Goal: Check status: Check status

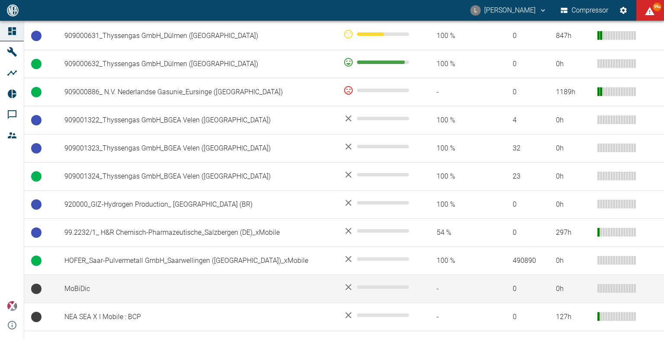
scroll to position [702, 0]
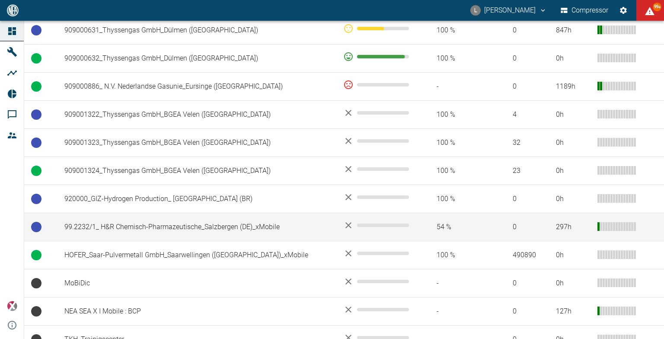
click at [196, 213] on td "99.2232/1_ H&R Chemisch-Pharmazeutische_Salzbergen (DE)_xMobile" at bounding box center [196, 227] width 279 height 28
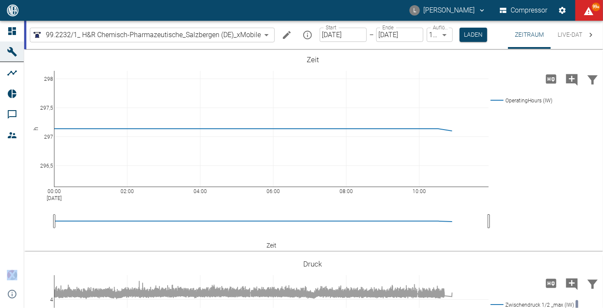
drag, startPoint x: 296, startPoint y: 4, endPoint x: 252, endPoint y: -337, distance: 343.3
click at [252, 0] on html "L Luca Corigliano Compressor 99+ Dashboard Maschinen Analysen Reports Kommentar…" at bounding box center [301, 154] width 603 height 308
drag, startPoint x: 283, startPoint y: 10, endPoint x: 281, endPoint y: -109, distance: 118.9
click at [281, 0] on html "L Luca Corigliano Compressor 99+ Dashboard Maschinen Analysen Reports Kommentar…" at bounding box center [301, 154] width 603 height 308
drag, startPoint x: 245, startPoint y: 8, endPoint x: 187, endPoint y: 38, distance: 65.9
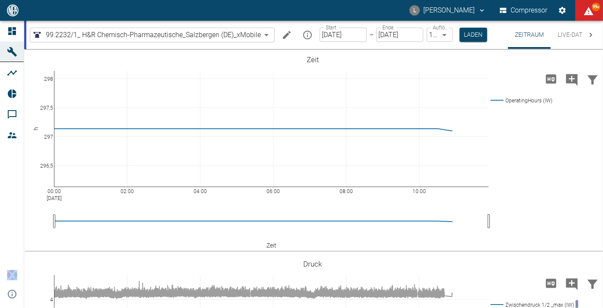
click at [166, 21] on div "L Luca Corigliano Compressor 99+ Dashboard Maschinen Analysen Reports Kommentar…" at bounding box center [301, 154] width 603 height 308
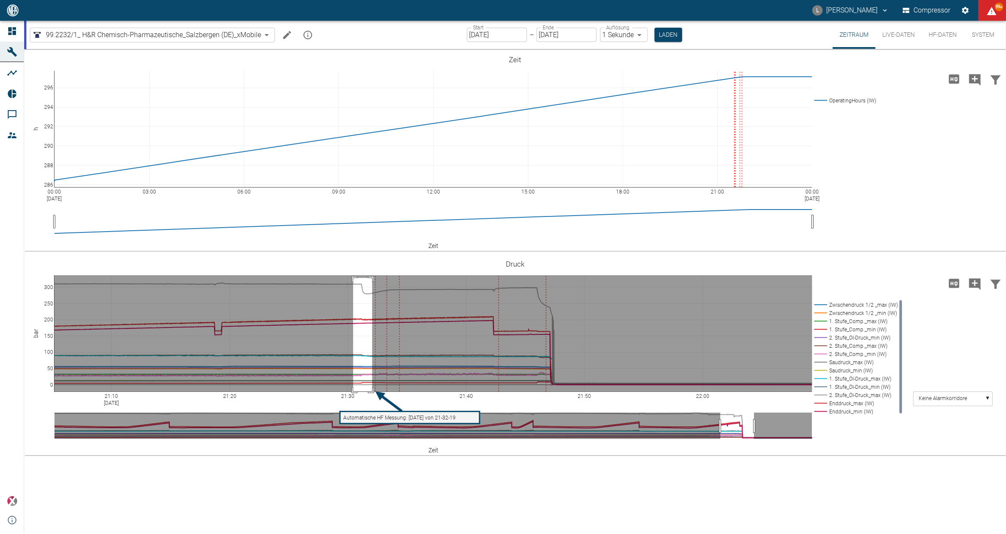
drag, startPoint x: 353, startPoint y: 278, endPoint x: 372, endPoint y: 414, distance: 137.5
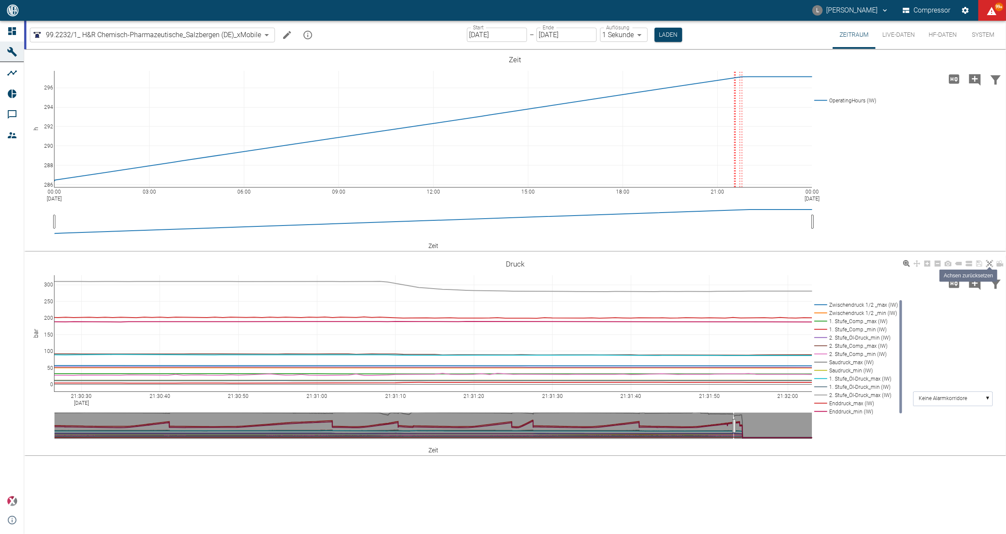
click at [990, 265] on icon at bounding box center [989, 263] width 7 height 7
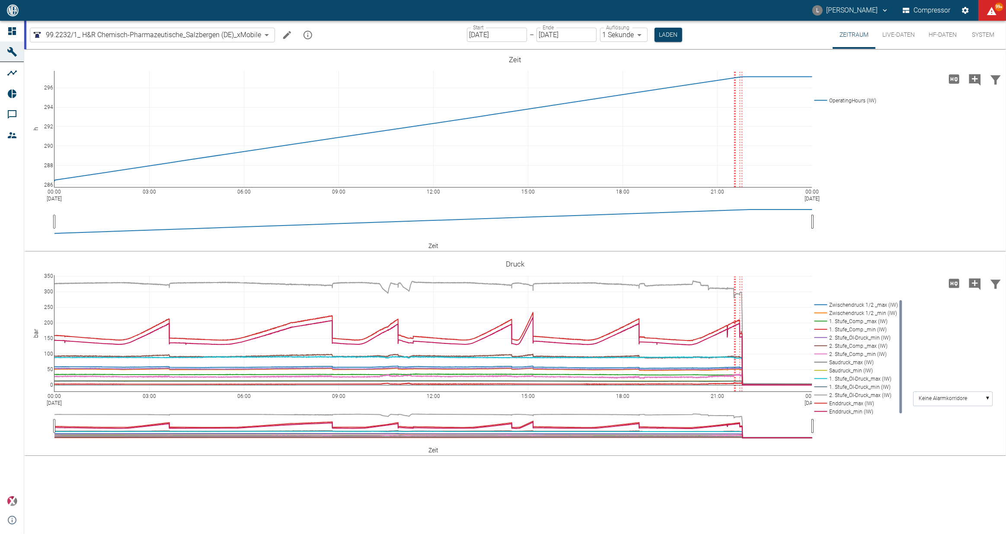
click at [523, 37] on input "[DATE]" at bounding box center [497, 35] width 60 height 14
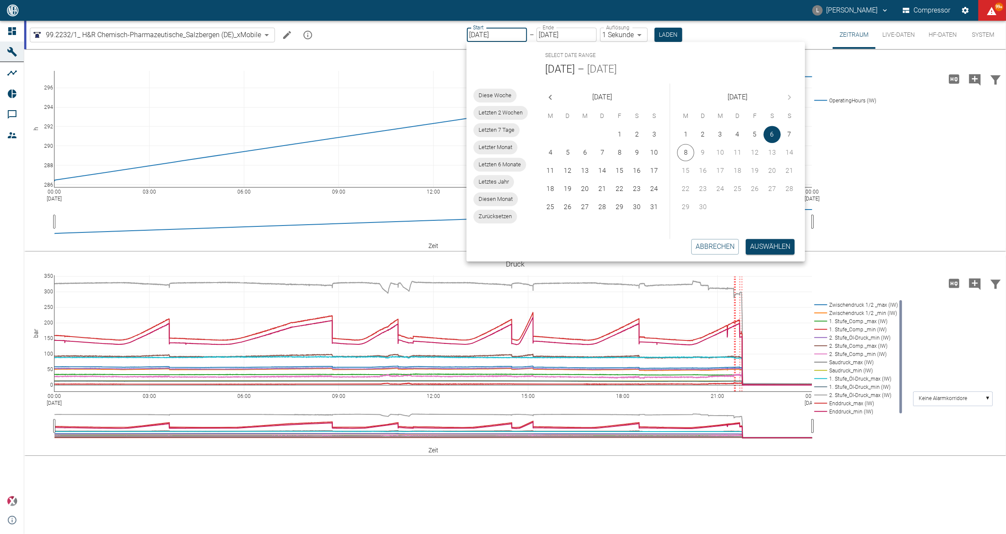
click at [513, 35] on input "[DATE]" at bounding box center [497, 35] width 60 height 14
click at [551, 190] on button "18" at bounding box center [550, 188] width 17 height 17
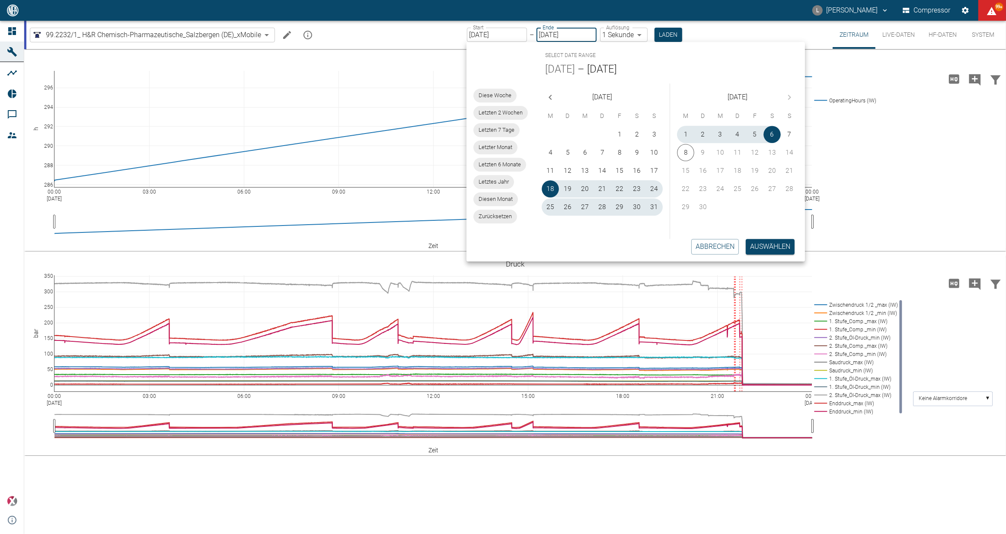
type input "18.08.2025"
click at [681, 153] on button "8" at bounding box center [685, 152] width 17 height 17
type input "08.09.2025"
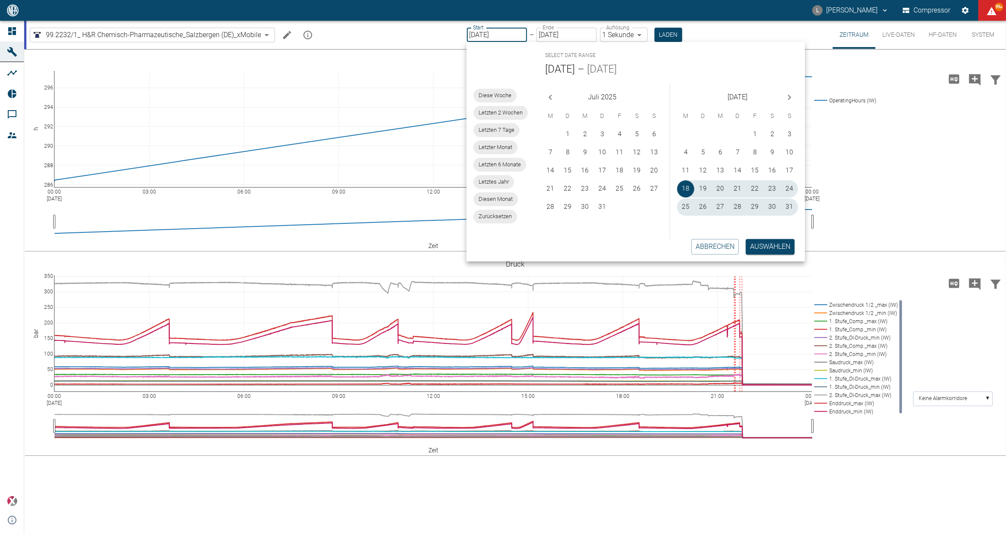
click at [777, 246] on button "Auswählen" at bounding box center [770, 247] width 49 height 16
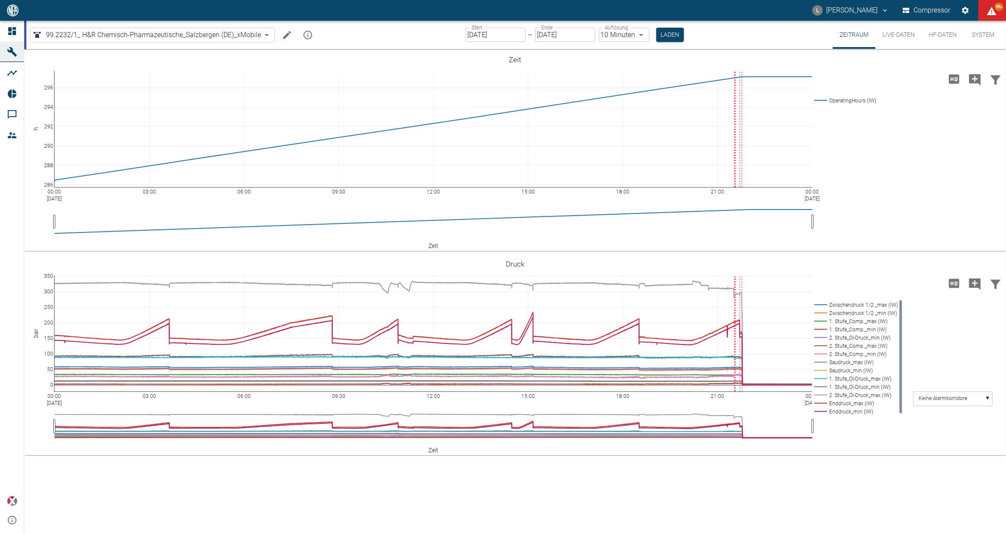
type input "10min"
click at [676, 30] on button "Laden" at bounding box center [670, 35] width 28 height 14
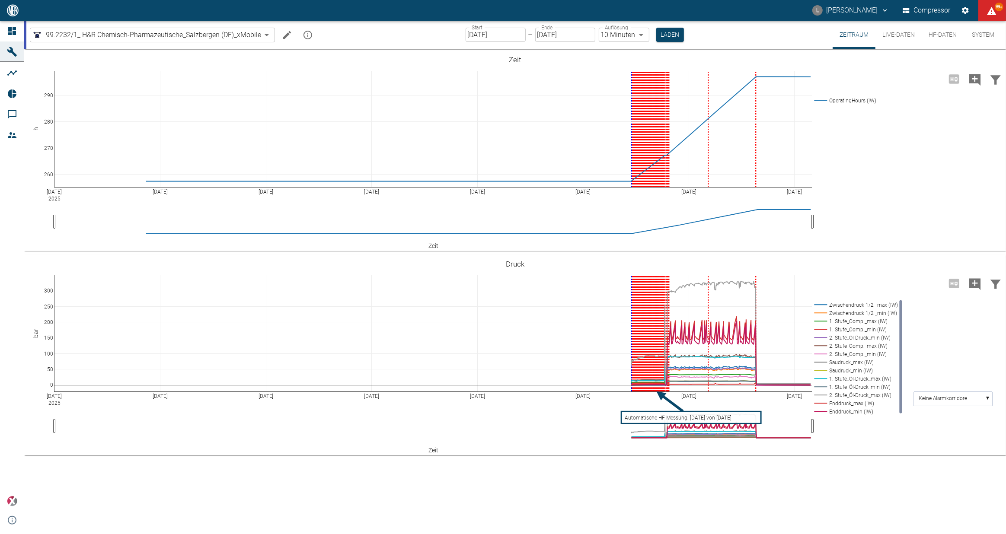
click at [577, 37] on input "08.09.2025" at bounding box center [565, 35] width 60 height 14
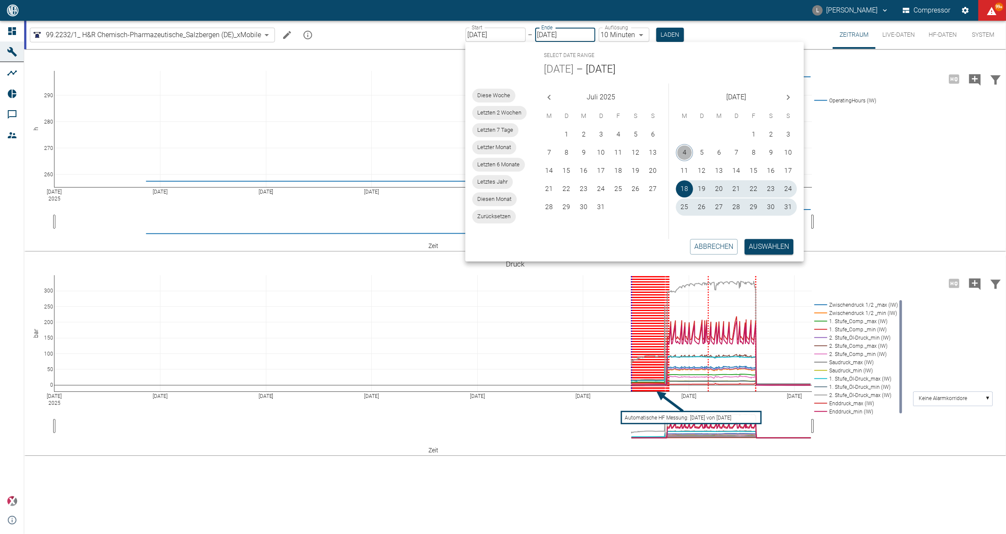
click at [686, 153] on button "4" at bounding box center [684, 152] width 17 height 17
type input "04.08.2025"
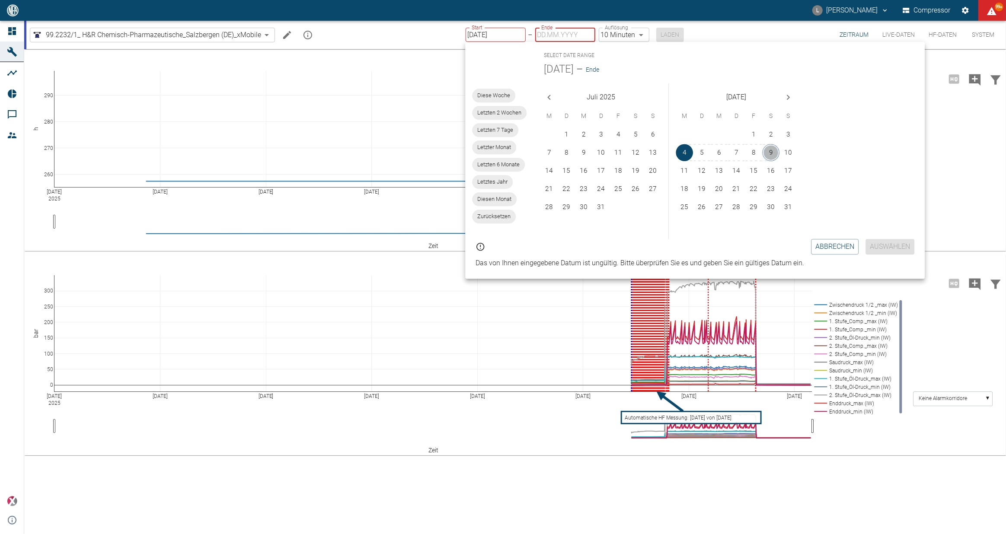
click at [769, 152] on button "9" at bounding box center [770, 152] width 17 height 17
type input "09.08.2025"
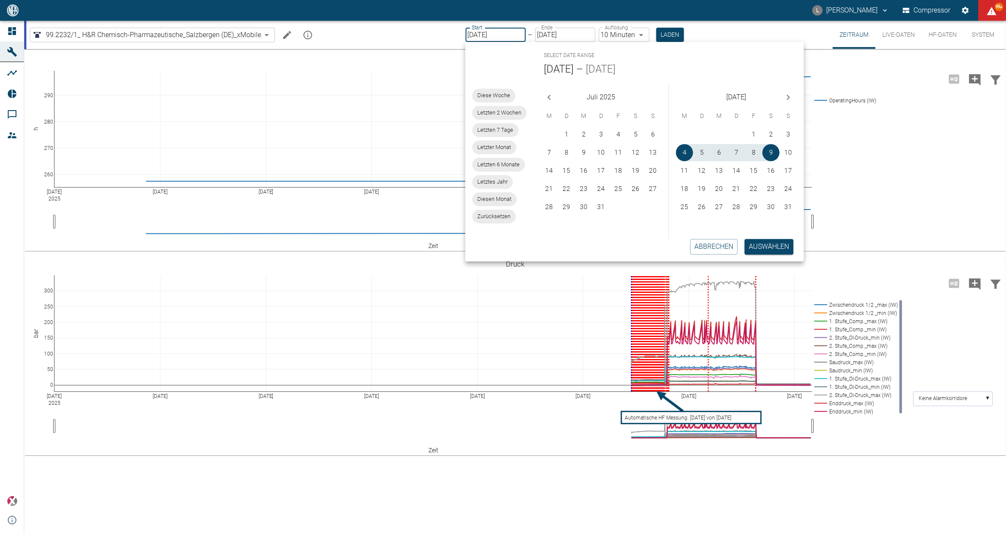
click at [786, 96] on icon "Next month" at bounding box center [788, 97] width 10 height 10
drag, startPoint x: 736, startPoint y: 137, endPoint x: 765, endPoint y: 131, distance: 29.1
click at [737, 136] on button "4" at bounding box center [736, 134] width 17 height 17
type input "[DATE]"
type input "DD.MM.YYYY"
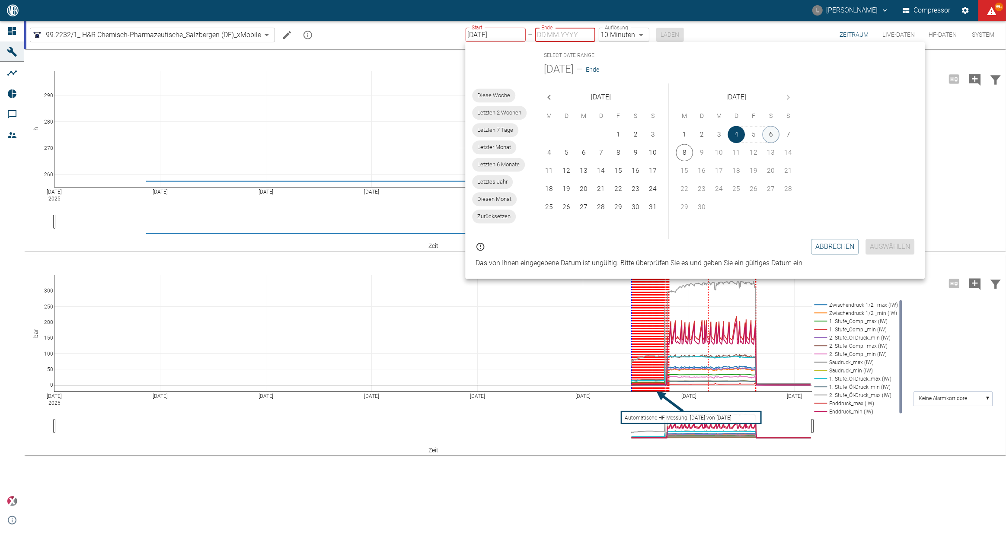
click at [771, 134] on button "6" at bounding box center [770, 134] width 17 height 17
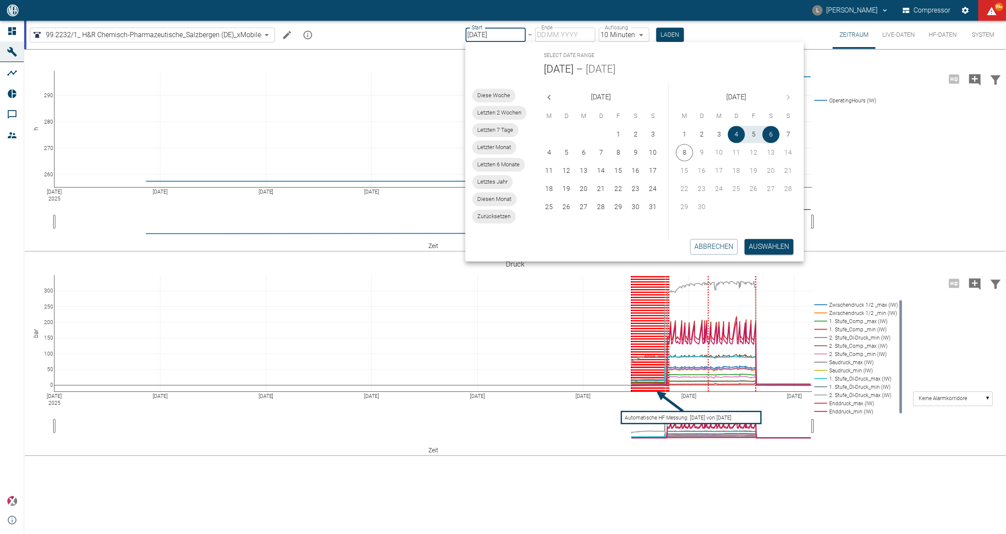
type input "[DATE]"
click at [765, 246] on button "Auswählen" at bounding box center [768, 247] width 49 height 16
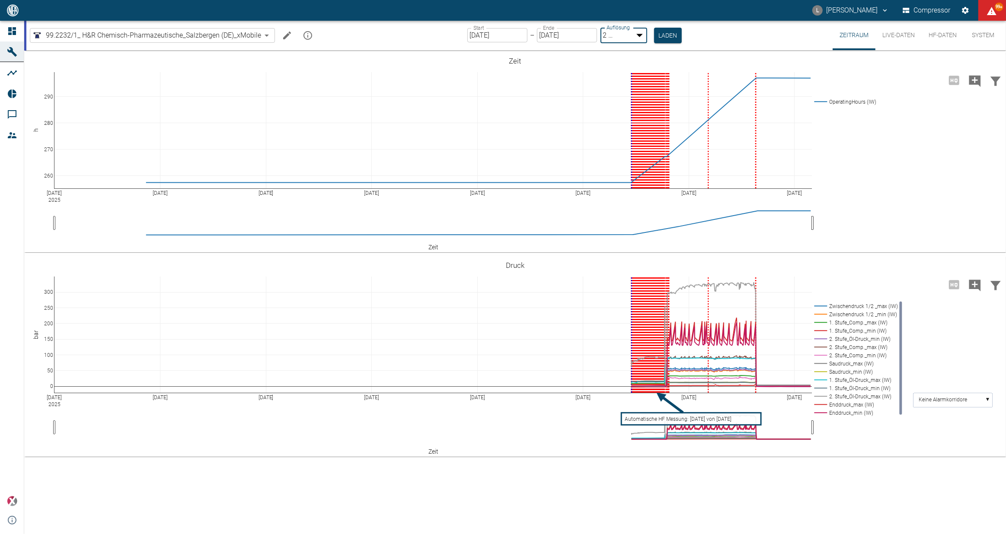
click at [635, 35] on body "L Luca Corigliano Compressor 99+ Dashboard Maschinen Analysen Reports Kommentar…" at bounding box center [503, 267] width 1006 height 534
type input "1sec"
click at [665, 35] on button "Laden" at bounding box center [668, 35] width 28 height 14
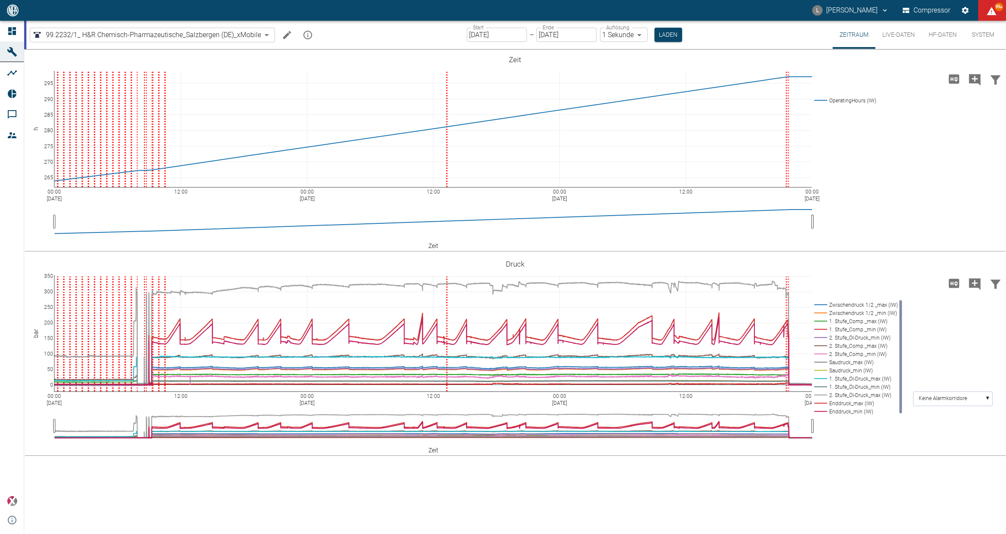
click at [897, 34] on button "Live-Daten" at bounding box center [898, 35] width 46 height 28
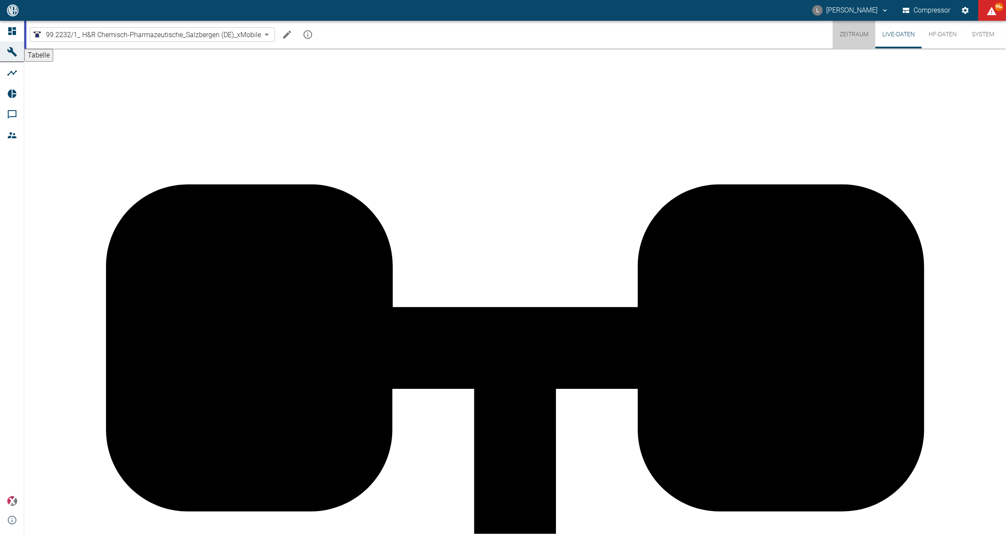
click at [845, 36] on button "Zeitraum" at bounding box center [853, 35] width 43 height 28
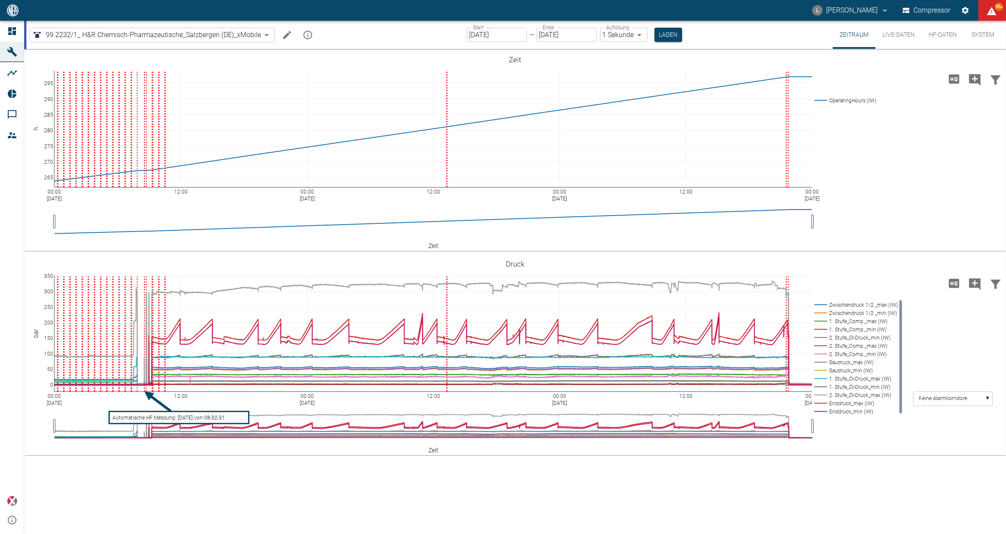
click at [480, 507] on div "00:00 [DATE] 12:00 00:00 [DATE] 12:00 00:00 [DATE] 12:00 00:00 [DATE] 265 270 2…" at bounding box center [514, 291] width 981 height 485
